Goal: Task Accomplishment & Management: Manage account settings

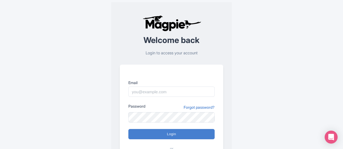
scroll to position [62, 0]
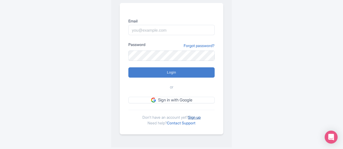
scroll to position [62, 0]
click at [198, 115] on link "Sign up" at bounding box center [194, 117] width 13 height 5
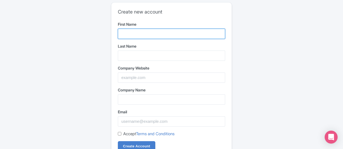
click at [149, 34] on input "First Name" at bounding box center [171, 34] width 107 height 10
click at [133, 34] on input "First Name" at bounding box center [171, 34] width 107 height 10
paste input "Splitpoint Solutions"
type input "Splitpoint Solutions"
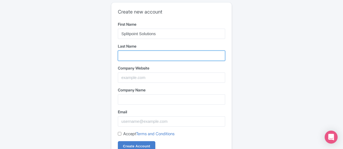
click at [135, 56] on input "Last Name" at bounding box center [171, 55] width 107 height 10
paste input "Splitpoint Solutions"
click at [140, 56] on input "Splitpoint Solutions" at bounding box center [171, 55] width 107 height 10
drag, startPoint x: 138, startPoint y: 55, endPoint x: 111, endPoint y: 55, distance: 27.3
click at [111, 55] on div "Create new account First Name Splitpoint Solutions Last Name Splitpoint Solutio…" at bounding box center [172, 86] width 268 height 173
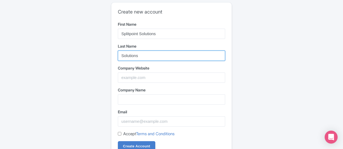
type input "Solutions"
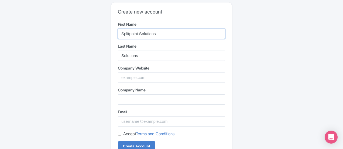
drag, startPoint x: 140, startPoint y: 31, endPoint x: 169, endPoint y: 36, distance: 29.3
click at [166, 36] on input "Splitpoint Solutions" at bounding box center [171, 34] width 107 height 10
type input "Splitpoint"
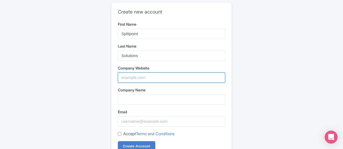
click at [153, 74] on input "Company Website" at bounding box center [171, 77] width 107 height 10
click at [145, 75] on input "Company Website" at bounding box center [171, 77] width 107 height 10
paste input "https://splitpoint.io/sa/"
type input "https://splitpoint.io/sa/"
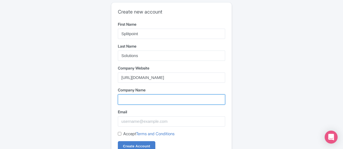
click at [140, 95] on input "Company Name" at bounding box center [171, 99] width 107 height 10
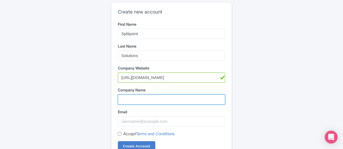
click at [146, 100] on input "Company Name" at bounding box center [171, 99] width 107 height 10
paste input "Splitpoint Solutions"
type input "Splitpoint Solutions"
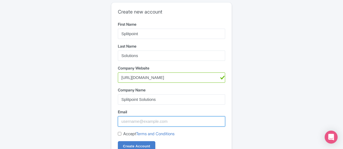
click at [131, 118] on input "Email" at bounding box center [171, 121] width 107 height 10
click at [145, 122] on input "Email" at bounding box center [171, 121] width 107 height 10
paste input "[EMAIL_ADDRESS][DOMAIN_NAME]"
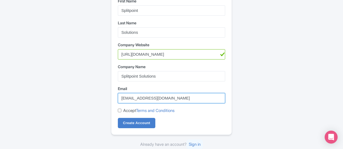
type input "[EMAIL_ADDRESS][DOMAIN_NAME]"
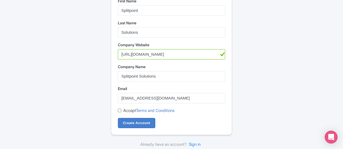
click at [118, 108] on div "Accept Terms and Conditions" at bounding box center [171, 110] width 107 height 6
click at [119, 110] on input "Accept Terms and Conditions" at bounding box center [120, 110] width 4 height 4
checkbox input "true"
click at [141, 121] on input "Create Account" at bounding box center [137, 123] width 38 height 10
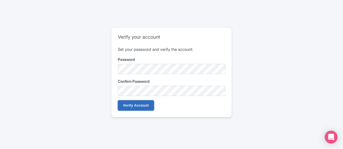
click at [138, 106] on input "Verify Account" at bounding box center [136, 105] width 36 height 10
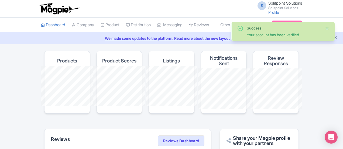
click at [328, 29] on button "Close" at bounding box center [327, 28] width 4 height 6
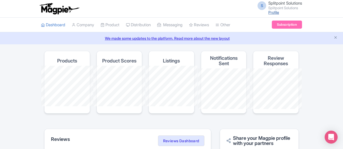
click at [279, 13] on link "Profile" at bounding box center [273, 12] width 11 height 5
click at [337, 37] on icon "Close announcement" at bounding box center [336, 37] width 4 height 4
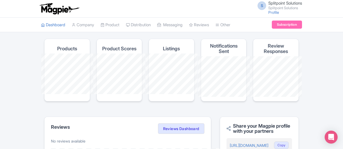
click at [266, 4] on span "S" at bounding box center [262, 5] width 9 height 9
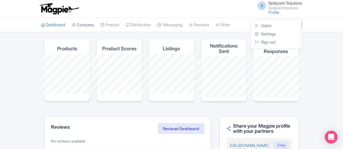
click at [72, 24] on link "Company" at bounding box center [83, 25] width 22 height 15
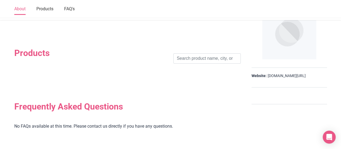
scroll to position [27, 0]
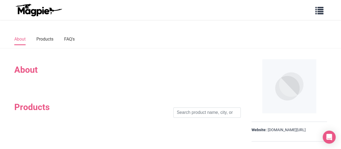
click at [25, 71] on h2 "About" at bounding box center [127, 69] width 227 height 10
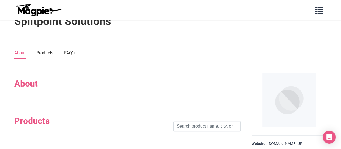
scroll to position [0, 0]
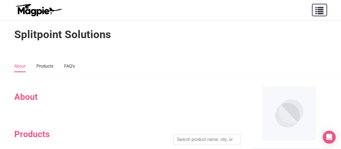
click at [326, 12] on button "button" at bounding box center [319, 10] width 15 height 12
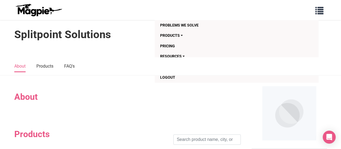
click at [163, 90] on section "About" at bounding box center [127, 99] width 227 height 26
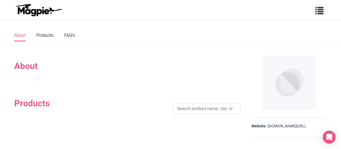
scroll to position [30, 0]
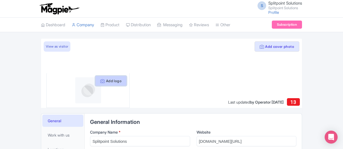
click at [107, 83] on button "Add logo" at bounding box center [111, 81] width 32 height 10
click at [106, 80] on button "Add logo" at bounding box center [111, 81] width 32 height 10
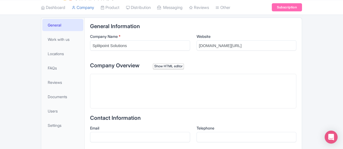
scroll to position [81, 0]
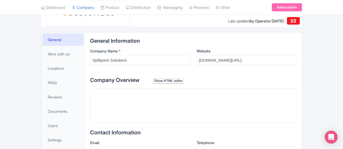
click at [148, 106] on trix-editor at bounding box center [193, 105] width 206 height 35
click at [130, 96] on trix-editor at bounding box center [193, 105] width 206 height 35
paste trix-editor "<div>Splitpoint Solutions based in South Africa, offers expert IT services spec…"
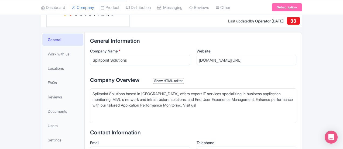
type trix-editor "<div>Splitpoint Solutions based in South Africa, offers expert IT services spec…"
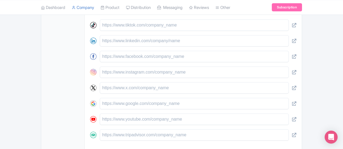
scroll to position [243, 0]
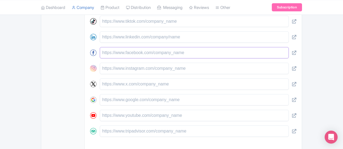
click at [108, 49] on input "text" at bounding box center [194, 52] width 189 height 11
paste input "https://www.facebook.com/SplitpointSolutions"
type input "https://www.facebook.com/SplitpointSolutions"
click at [100, 36] on input "text" at bounding box center [194, 36] width 189 height 11
paste input "https://za.linkedin.com/company/splitpoint-solutions"
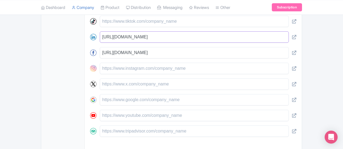
scroll to position [283, 0]
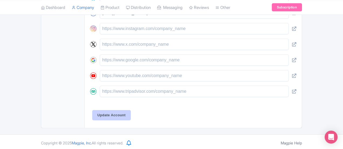
type input "https://za.linkedin.com/company/splitpoint-solutions"
click at [102, 112] on input "Update Account" at bounding box center [111, 115] width 39 height 10
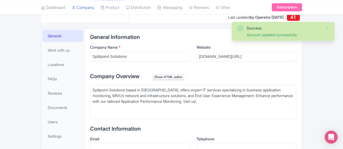
scroll to position [64, 0]
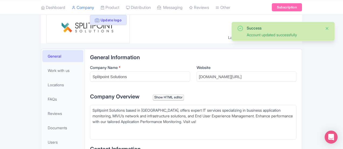
click at [327, 28] on button "Close" at bounding box center [327, 28] width 4 height 6
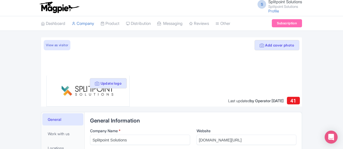
scroll to position [0, 0]
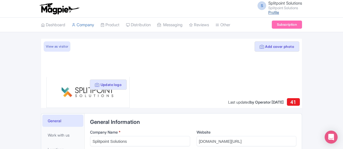
click at [279, 13] on link "Profile" at bounding box center [273, 12] width 11 height 5
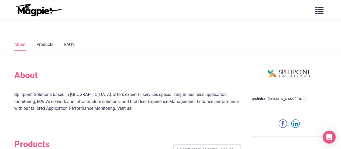
scroll to position [27, 0]
